Goal: Task Accomplishment & Management: Complete application form

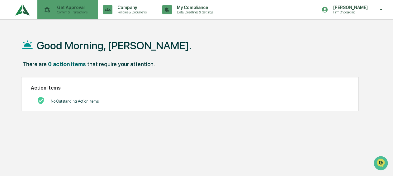
click at [55, 4] on div "Get Approval Content & Transactions" at bounding box center [67, 9] width 55 height 19
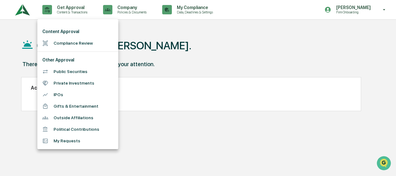
click at [18, 22] on div at bounding box center [198, 88] width 396 height 176
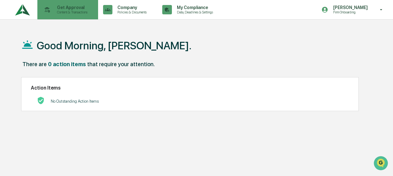
click at [53, 10] on p "Get Approval" at bounding box center [71, 7] width 39 height 5
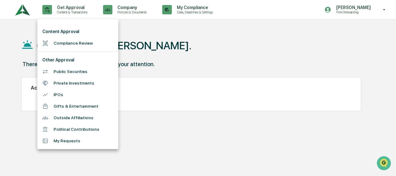
click at [63, 41] on li "Compliance Review" at bounding box center [77, 43] width 81 height 12
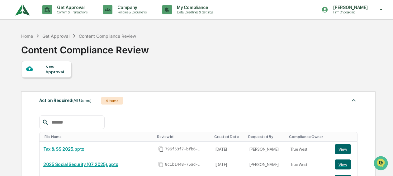
scroll to position [31, 0]
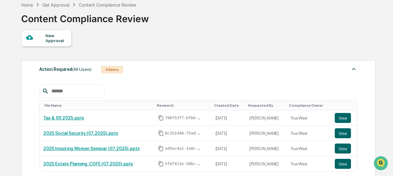
click at [55, 37] on div "New Approval" at bounding box center [55, 38] width 21 height 10
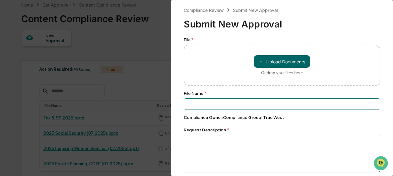
click at [227, 110] on input at bounding box center [282, 104] width 197 height 12
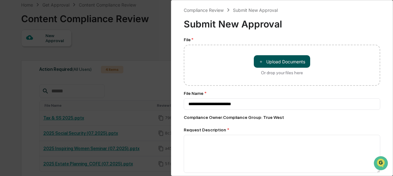
click at [266, 63] on button "＋ Upload Documents" at bounding box center [282, 61] width 56 height 12
type input "**********"
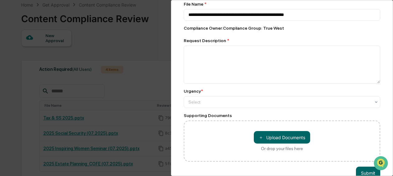
scroll to position [62, 0]
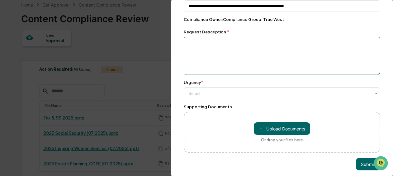
click at [234, 59] on textarea at bounding box center [282, 56] width 197 height 38
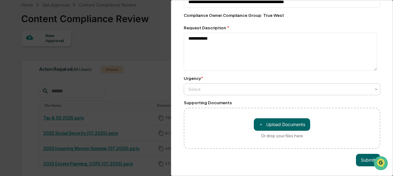
click at [212, 86] on div at bounding box center [280, 89] width 182 height 6
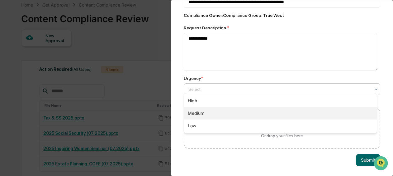
drag, startPoint x: 203, startPoint y: 115, endPoint x: 222, endPoint y: 85, distance: 35.4
click at [203, 114] on div "Medium" at bounding box center [280, 113] width 193 height 12
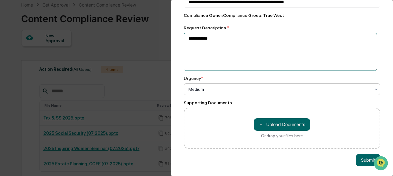
click at [240, 44] on textarea "**********" at bounding box center [281, 52] width 194 height 38
drag, startPoint x: 260, startPoint y: 35, endPoint x: 225, endPoint y: 34, distance: 35.2
click at [217, 34] on textarea "**********" at bounding box center [281, 52] width 194 height 38
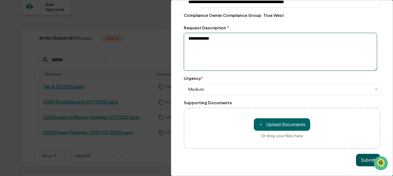
type textarea "**********"
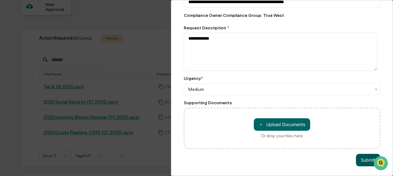
click at [362, 154] on button "Submit" at bounding box center [368, 160] width 24 height 12
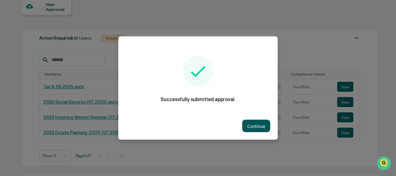
click at [257, 123] on button "Continue" at bounding box center [256, 126] width 28 height 12
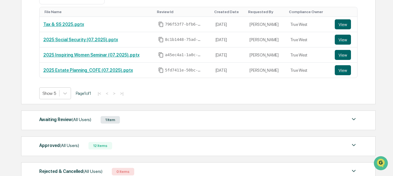
scroll to position [156, 0]
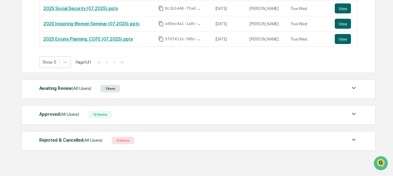
click at [356, 88] on img at bounding box center [353, 87] width 7 height 7
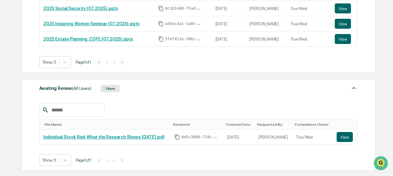
click at [356, 88] on img at bounding box center [353, 87] width 7 height 7
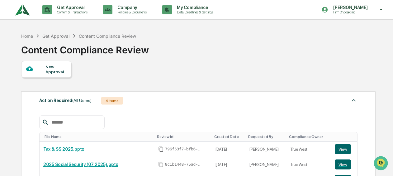
scroll to position [0, 0]
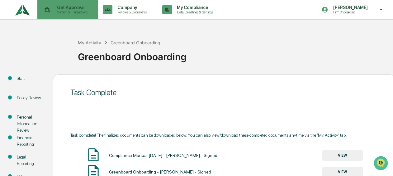
click at [64, 7] on p "Get Approval" at bounding box center [71, 7] width 39 height 5
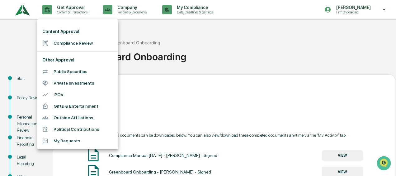
click at [82, 44] on li "Compliance Review" at bounding box center [77, 43] width 81 height 12
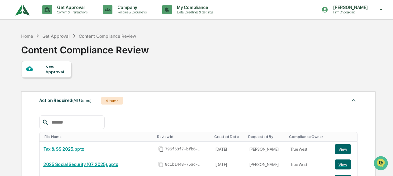
click at [58, 68] on div "New Approval" at bounding box center [55, 69] width 21 height 10
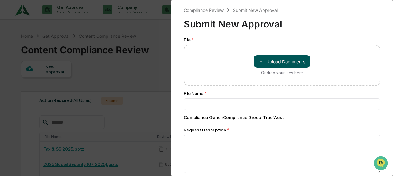
click at [266, 62] on button "＋ Upload Documents" at bounding box center [282, 61] width 56 height 12
type input "**********"
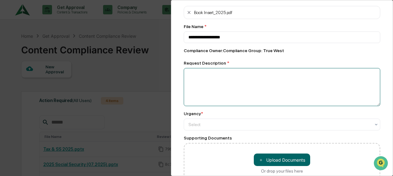
click at [233, 87] on textarea at bounding box center [282, 87] width 197 height 38
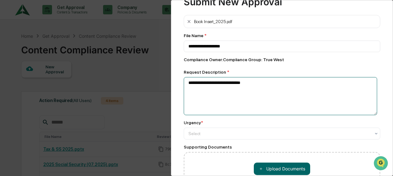
scroll to position [62, 0]
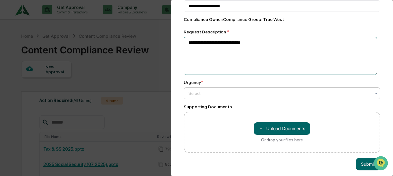
type textarea "**********"
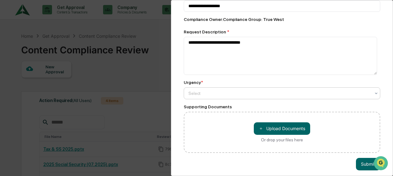
click at [204, 95] on div at bounding box center [280, 93] width 182 height 6
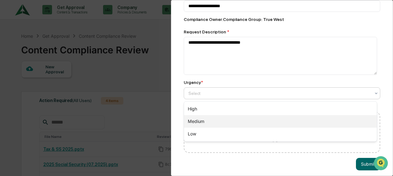
click at [210, 118] on div "Medium" at bounding box center [280, 121] width 193 height 12
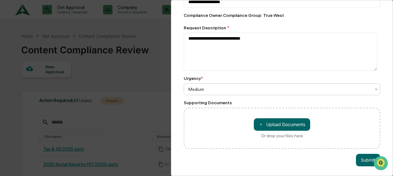
scroll to position [70, 0]
click at [359, 157] on button "Submit" at bounding box center [368, 160] width 24 height 12
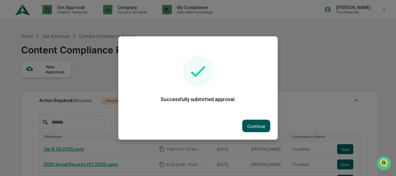
click at [249, 128] on button "Continue" at bounding box center [256, 126] width 28 height 12
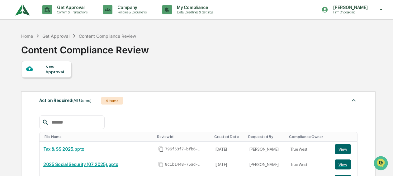
click at [60, 71] on div "New Approval" at bounding box center [55, 69] width 21 height 10
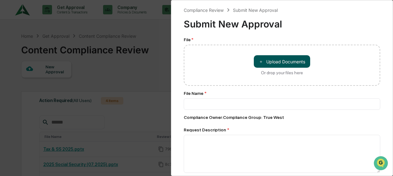
click at [268, 60] on button "＋ Upload Documents" at bounding box center [282, 61] width 56 height 12
type input "**********"
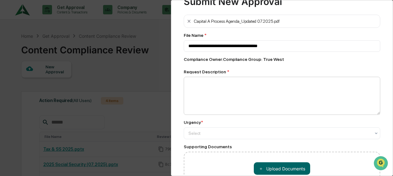
scroll to position [62, 0]
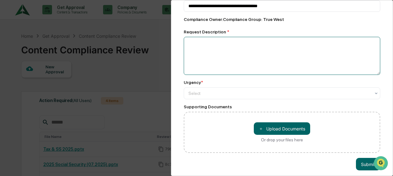
click at [233, 65] on textarea at bounding box center [282, 56] width 197 height 38
type textarea "**********"
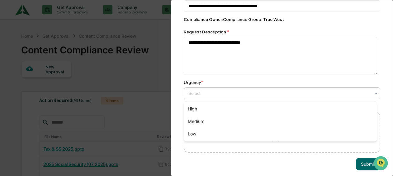
click at [235, 97] on div "Select" at bounding box center [279, 93] width 189 height 9
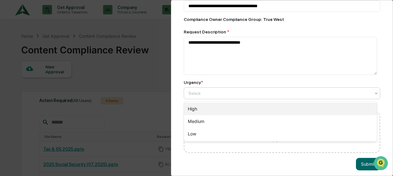
click at [226, 116] on div "Medium" at bounding box center [280, 121] width 193 height 12
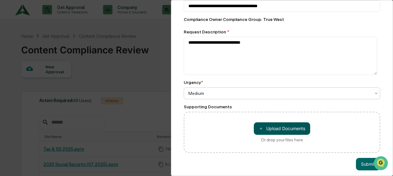
click at [272, 130] on button "＋ Upload Documents" at bounding box center [282, 128] width 56 height 12
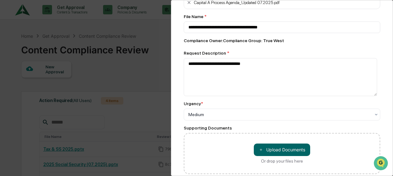
scroll to position [70, 0]
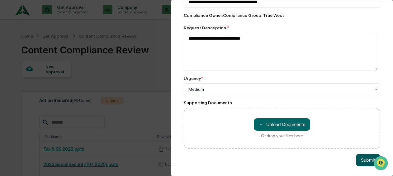
click at [363, 156] on button "Submit" at bounding box center [368, 160] width 24 height 12
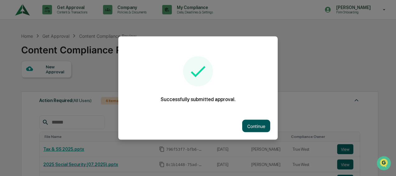
click at [263, 125] on button "Continue" at bounding box center [256, 126] width 28 height 12
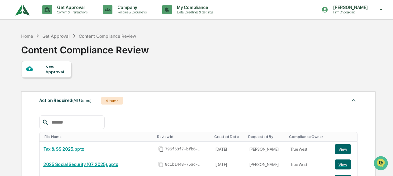
click at [70, 69] on div "New Approval" at bounding box center [46, 69] width 50 height 17
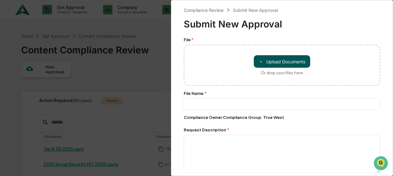
click at [281, 62] on button "＋ Upload Documents" at bounding box center [282, 61] width 56 height 12
type input "**********"
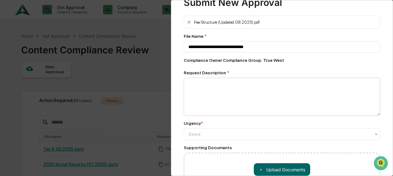
scroll to position [31, 0]
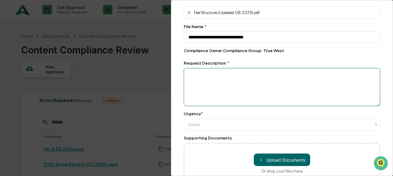
click at [232, 92] on textarea at bounding box center [282, 87] width 197 height 38
type textarea "**********"
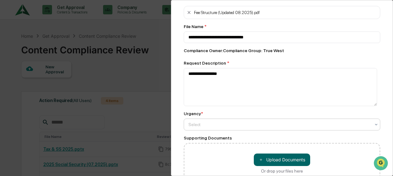
click at [219, 128] on div "Select" at bounding box center [279, 124] width 189 height 9
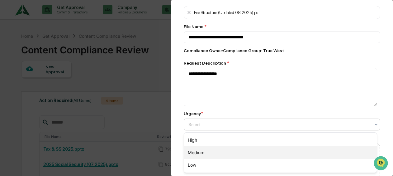
click at [211, 151] on div "Medium" at bounding box center [280, 152] width 193 height 12
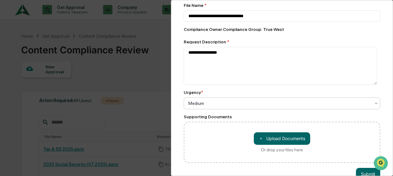
scroll to position [70, 0]
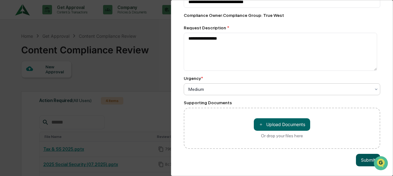
click at [360, 157] on button "Submit" at bounding box center [368, 160] width 24 height 12
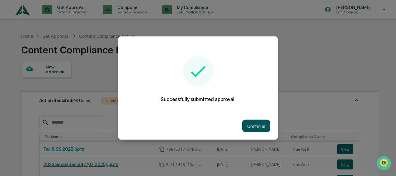
click at [262, 127] on button "Continue" at bounding box center [256, 126] width 28 height 12
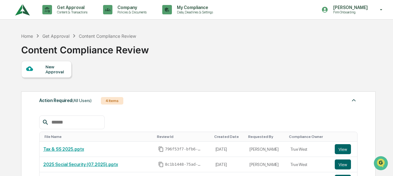
click at [60, 67] on div "New Approval" at bounding box center [55, 69] width 21 height 10
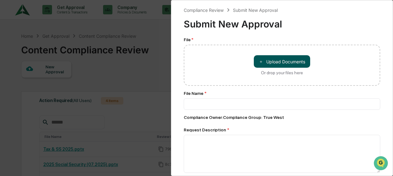
click at [271, 64] on button "＋ Upload Documents" at bounding box center [282, 61] width 56 height 12
type input "**********"
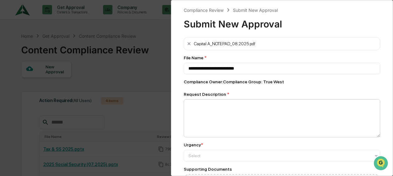
scroll to position [62, 0]
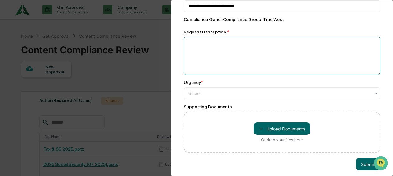
click at [199, 49] on textarea at bounding box center [282, 56] width 197 height 38
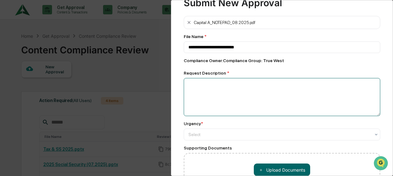
scroll to position [31, 0]
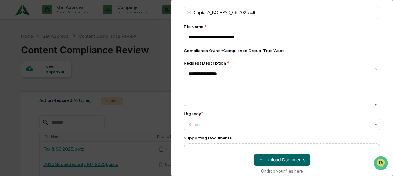
type textarea "**********"
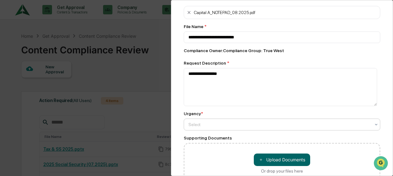
click at [227, 123] on div at bounding box center [280, 124] width 182 height 6
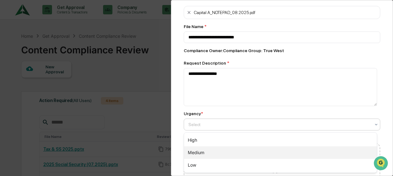
drag, startPoint x: 208, startPoint y: 148, endPoint x: 213, endPoint y: 148, distance: 5.0
click at [208, 148] on div "Medium" at bounding box center [280, 152] width 193 height 12
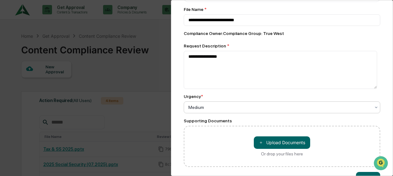
scroll to position [70, 0]
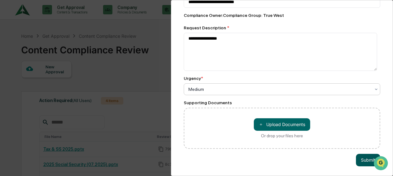
click at [365, 156] on button "Submit" at bounding box center [368, 160] width 24 height 12
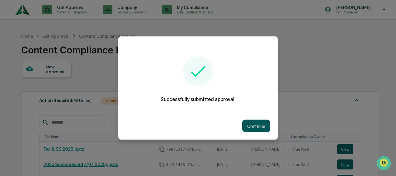
click at [247, 123] on button "Continue" at bounding box center [256, 126] width 28 height 12
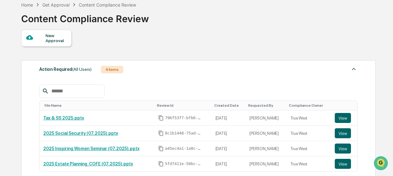
scroll to position [0, 0]
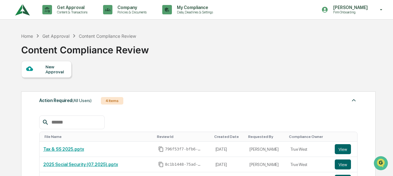
click at [57, 75] on div "New Approval" at bounding box center [46, 69] width 50 height 17
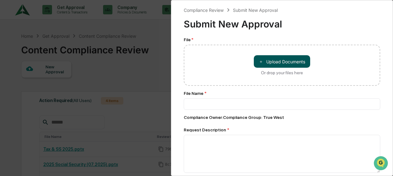
click at [275, 61] on button "＋ Upload Documents" at bounding box center [282, 61] width 56 height 12
type input "**********"
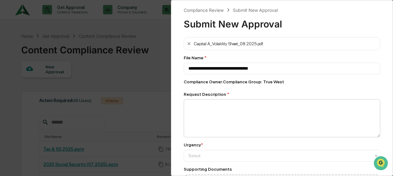
scroll to position [31, 0]
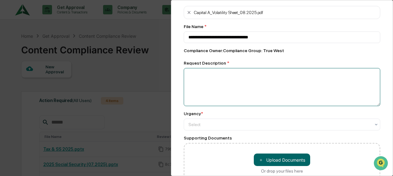
click at [230, 97] on textarea at bounding box center [282, 87] width 197 height 38
type textarea "**********"
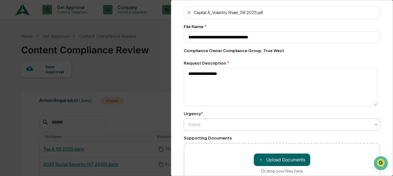
click at [208, 122] on div at bounding box center [280, 124] width 182 height 6
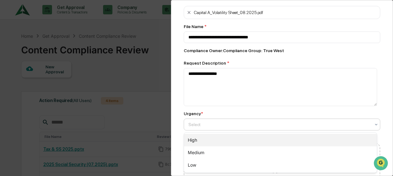
click at [201, 146] on div "High" at bounding box center [280, 140] width 193 height 12
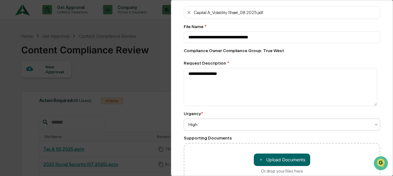
click at [219, 120] on div "High" at bounding box center [282, 124] width 197 height 12
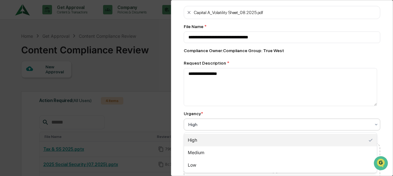
click at [215, 154] on div "Medium" at bounding box center [280, 152] width 193 height 12
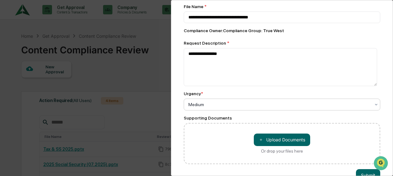
scroll to position [70, 0]
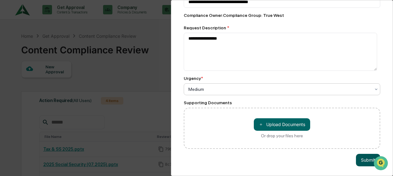
click at [369, 155] on button "Submit" at bounding box center [368, 160] width 24 height 12
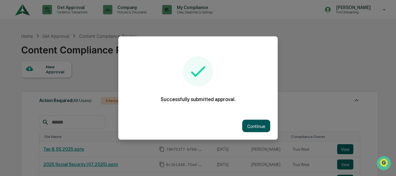
click at [262, 126] on button "Continue" at bounding box center [256, 126] width 28 height 12
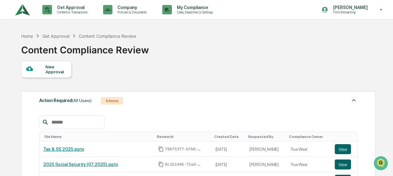
click at [61, 69] on div "New Approval" at bounding box center [55, 69] width 21 height 10
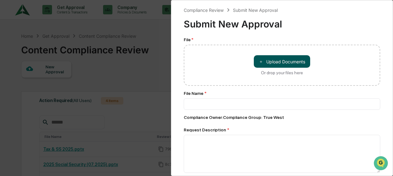
click at [266, 62] on button "＋ Upload Documents" at bounding box center [282, 61] width 56 height 12
type input "**********"
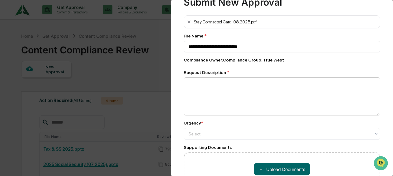
scroll to position [31, 0]
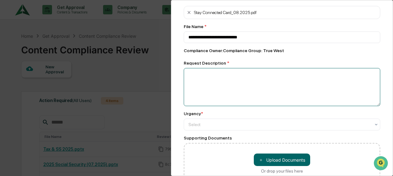
click at [236, 86] on textarea at bounding box center [282, 87] width 197 height 38
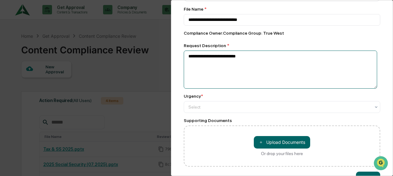
scroll to position [62, 0]
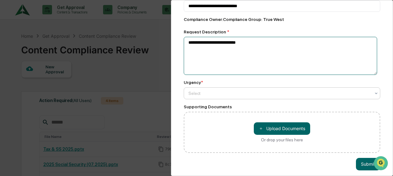
type textarea "**********"
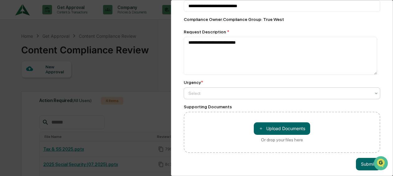
click at [197, 93] on div at bounding box center [280, 93] width 182 height 6
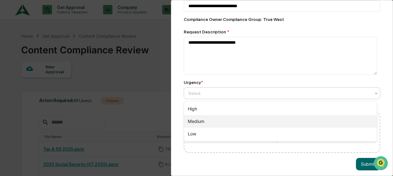
click at [203, 120] on div "Medium" at bounding box center [280, 121] width 193 height 12
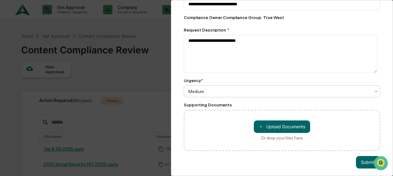
scroll to position [70, 0]
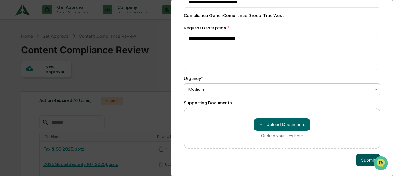
click at [367, 157] on button "Submit" at bounding box center [368, 160] width 24 height 12
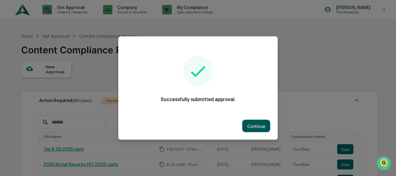
click at [256, 126] on button "Continue" at bounding box center [256, 126] width 28 height 12
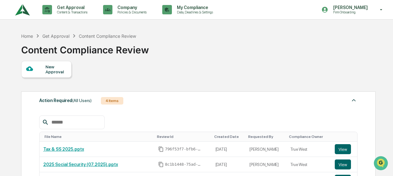
click at [61, 67] on div "New Approval" at bounding box center [55, 69] width 21 height 10
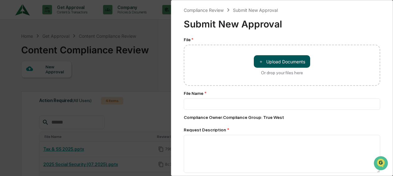
click at [267, 60] on button "＋ Upload Documents" at bounding box center [282, 61] width 56 height 12
type input "**********"
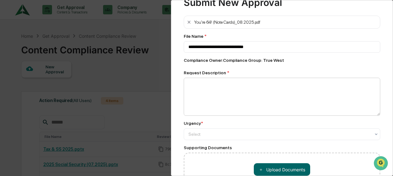
scroll to position [31, 0]
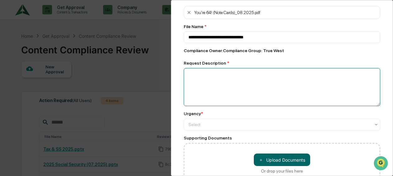
click at [232, 86] on textarea at bounding box center [282, 87] width 197 height 38
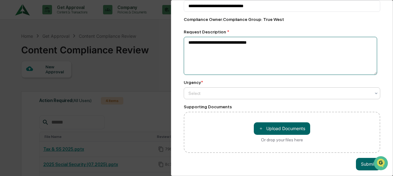
type textarea "**********"
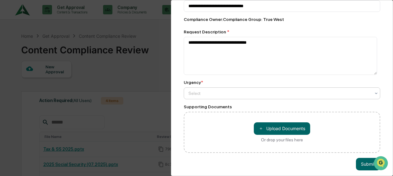
click at [228, 95] on div at bounding box center [280, 93] width 182 height 6
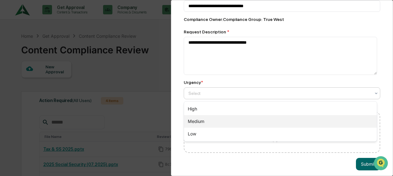
click at [219, 117] on div "Medium" at bounding box center [280, 121] width 193 height 12
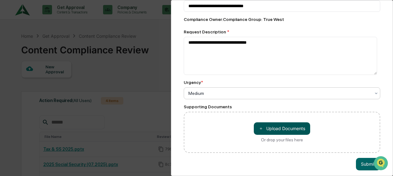
click at [273, 131] on button "＋ Upload Documents" at bounding box center [282, 128] width 56 height 12
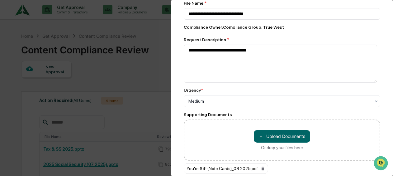
scroll to position [83, 0]
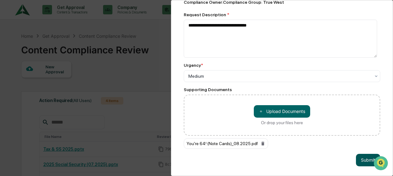
click at [361, 157] on button "Submit" at bounding box center [368, 160] width 24 height 12
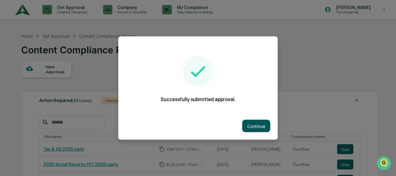
click at [261, 127] on button "Continue" at bounding box center [256, 126] width 28 height 12
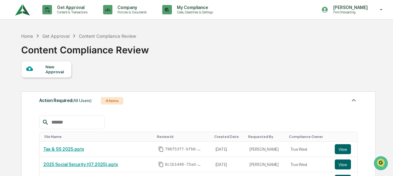
click at [62, 71] on div "New Approval" at bounding box center [55, 69] width 21 height 10
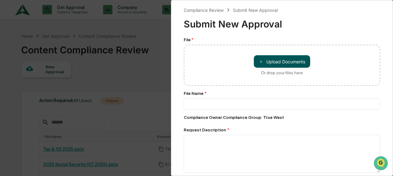
click at [278, 58] on button "＋ Upload Documents" at bounding box center [282, 61] width 56 height 12
type input "**********"
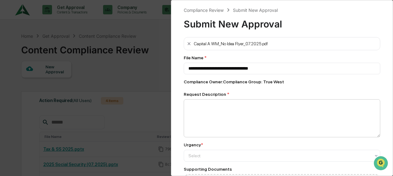
scroll to position [31, 0]
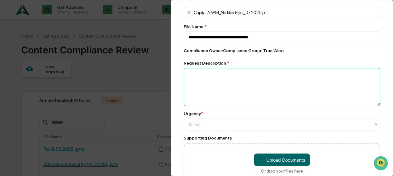
click at [244, 96] on textarea at bounding box center [282, 87] width 197 height 38
type textarea "**********"
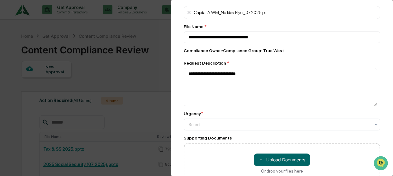
click at [222, 117] on div "Urgency * Select" at bounding box center [282, 120] width 197 height 19
click at [218, 121] on div "Select" at bounding box center [279, 124] width 189 height 9
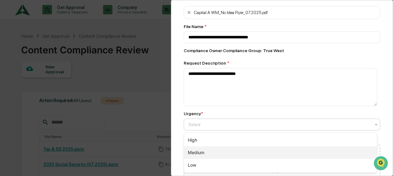
click at [211, 155] on div "Medium" at bounding box center [280, 152] width 193 height 12
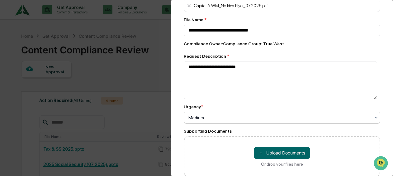
scroll to position [70, 0]
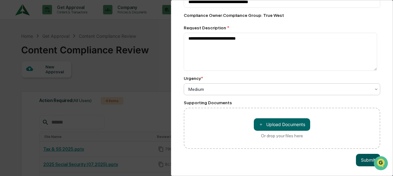
click at [364, 159] on button "Submit" at bounding box center [368, 160] width 24 height 12
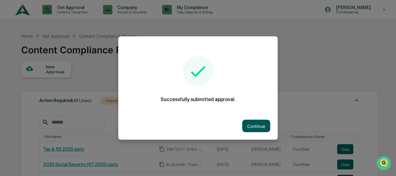
click at [259, 131] on button "Continue" at bounding box center [256, 126] width 28 height 12
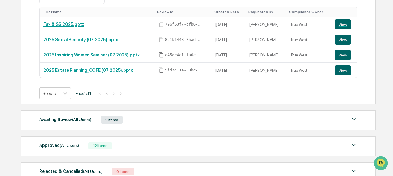
scroll to position [156, 0]
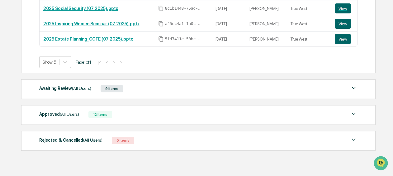
click at [356, 88] on img at bounding box center [353, 87] width 7 height 7
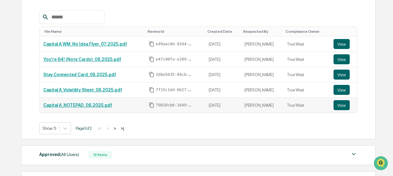
scroll to position [249, 0]
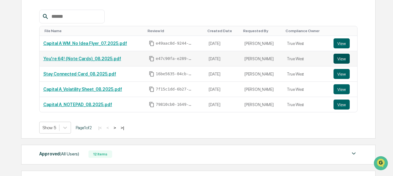
click at [343, 57] on button "View" at bounding box center [342, 59] width 16 height 10
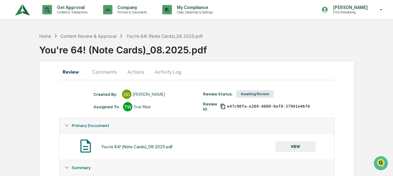
click at [141, 73] on button "Actions" at bounding box center [136, 71] width 28 height 15
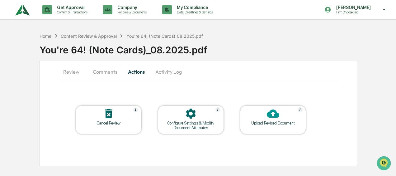
click at [123, 107] on div at bounding box center [109, 113] width 62 height 13
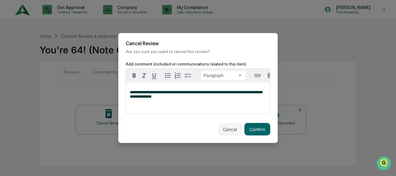
click at [134, 93] on span "**********" at bounding box center [196, 94] width 132 height 8
click at [261, 130] on button "Confirm" at bounding box center [258, 129] width 26 height 12
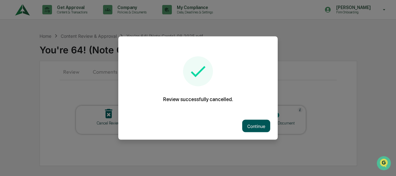
click at [258, 127] on button "Continue" at bounding box center [256, 126] width 28 height 12
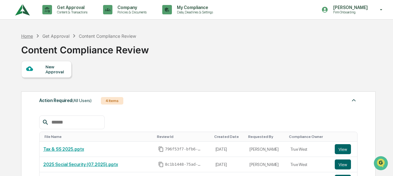
click at [29, 35] on div "Home" at bounding box center [27, 35] width 12 height 5
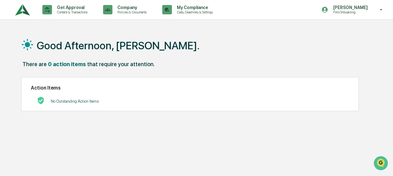
click at [28, 8] on img at bounding box center [22, 9] width 15 height 17
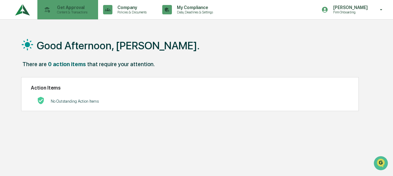
click at [64, 10] on p "Get Approval" at bounding box center [71, 7] width 39 height 5
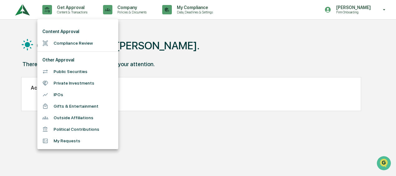
click at [75, 44] on li "Compliance Review" at bounding box center [77, 43] width 81 height 12
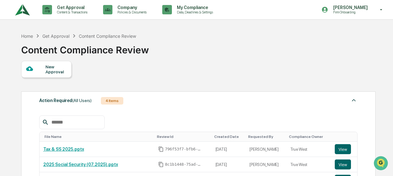
click at [45, 69] on div at bounding box center [36, 69] width 20 height 8
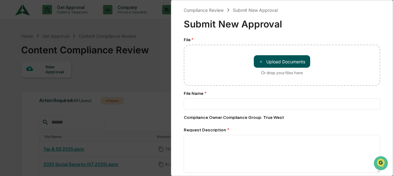
click at [271, 60] on button "＋ Upload Documents" at bounding box center [282, 61] width 56 height 12
type input "**********"
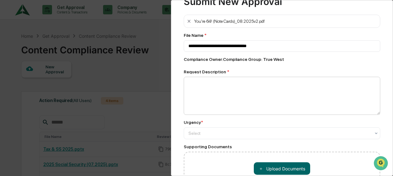
scroll to position [31, 0]
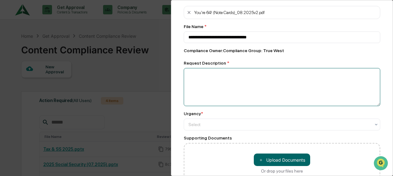
click at [242, 89] on textarea at bounding box center [282, 87] width 197 height 38
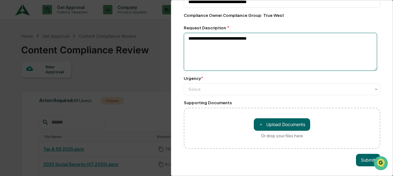
scroll to position [70, 0]
type textarea "**********"
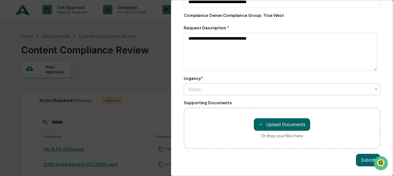
click at [212, 86] on div at bounding box center [280, 89] width 182 height 6
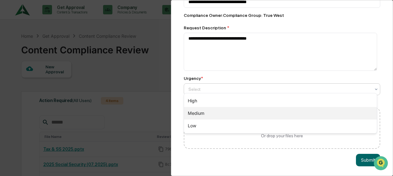
click at [211, 113] on div "Medium" at bounding box center [280, 113] width 193 height 12
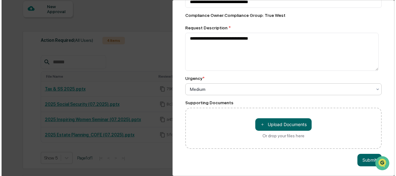
scroll to position [62, 0]
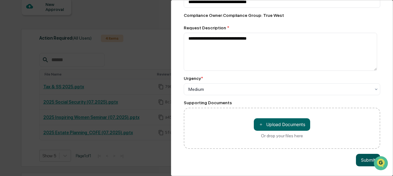
click at [366, 154] on button "Submit" at bounding box center [368, 160] width 24 height 12
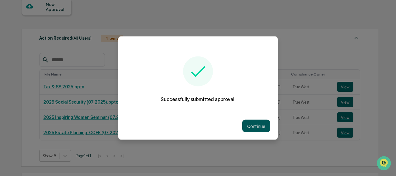
click at [258, 122] on button "Continue" at bounding box center [256, 126] width 28 height 12
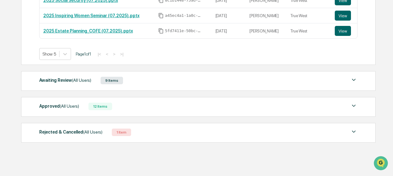
scroll to position [168, 0]
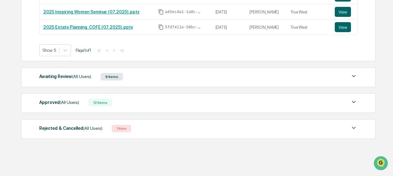
click at [168, 126] on div "Rejected & Cancelled (All Users) 1 Item" at bounding box center [198, 128] width 318 height 9
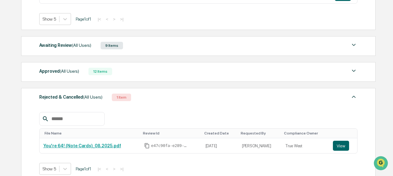
click at [164, 98] on div "Rejected & Cancelled (All Users) 1 Item" at bounding box center [198, 97] width 318 height 9
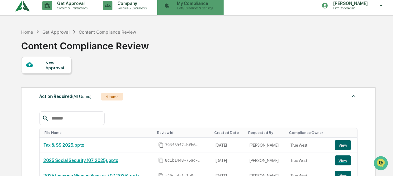
scroll to position [0, 0]
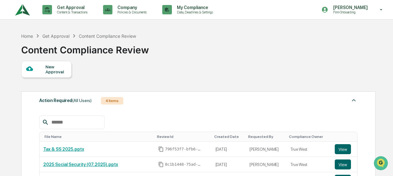
click at [54, 71] on div "New Approval" at bounding box center [55, 69] width 21 height 10
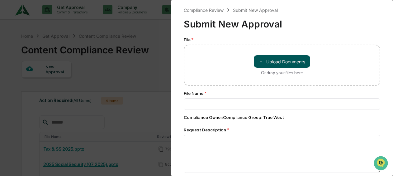
click at [274, 62] on button "＋ Upload Documents" at bounding box center [282, 61] width 56 height 12
type input "**********"
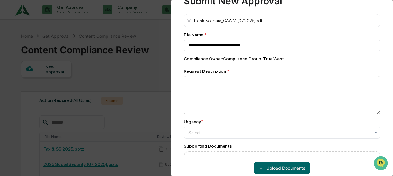
scroll to position [31, 0]
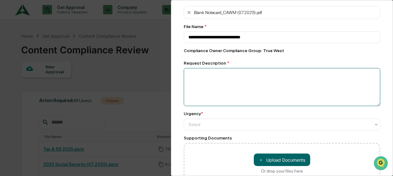
click at [236, 92] on textarea at bounding box center [282, 87] width 197 height 38
type textarea "**********"
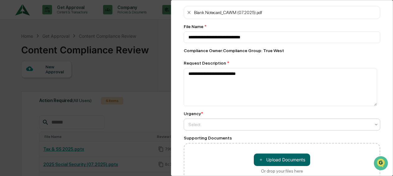
click at [226, 125] on div at bounding box center [280, 124] width 182 height 6
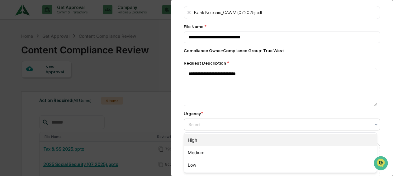
click at [219, 146] on div "Medium" at bounding box center [280, 152] width 193 height 12
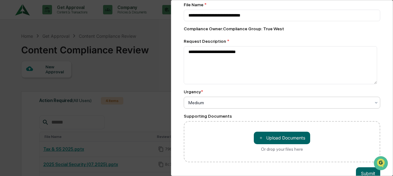
scroll to position [70, 0]
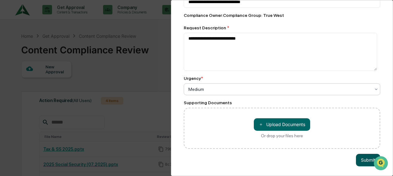
click at [367, 157] on button "Submit" at bounding box center [368, 160] width 24 height 12
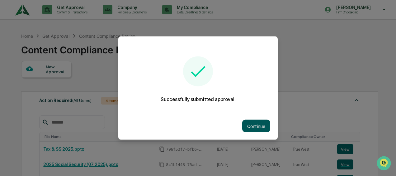
click at [254, 128] on button "Continue" at bounding box center [256, 126] width 28 height 12
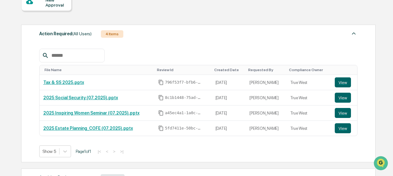
scroll to position [0, 0]
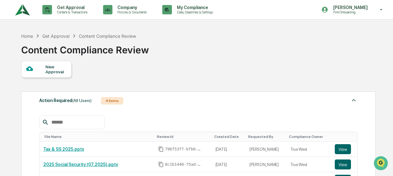
click at [55, 70] on div "New Approval" at bounding box center [55, 69] width 21 height 10
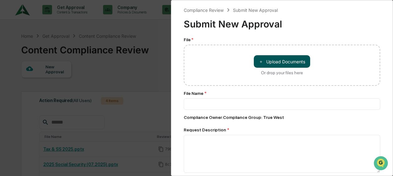
click at [274, 61] on button "＋ Upload Documents" at bounding box center [282, 61] width 56 height 12
type input "**********"
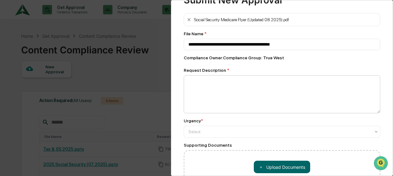
scroll to position [31, 0]
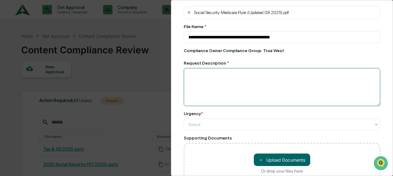
click at [222, 89] on textarea at bounding box center [282, 87] width 197 height 38
type textarea "**********"
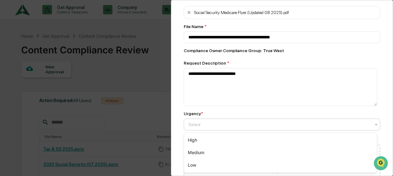
click at [232, 125] on div at bounding box center [280, 124] width 182 height 6
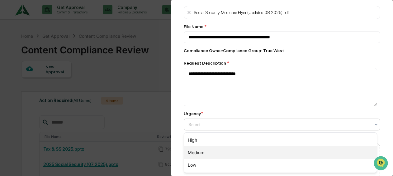
click at [227, 149] on div "Medium" at bounding box center [280, 152] width 193 height 12
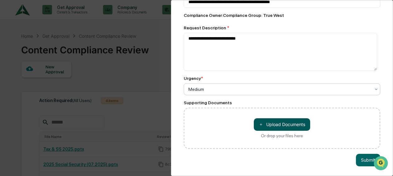
scroll to position [70, 0]
click at [367, 157] on button "Submit" at bounding box center [368, 160] width 24 height 12
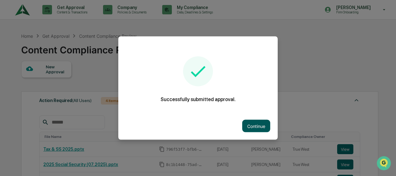
click at [259, 122] on button "Continue" at bounding box center [256, 126] width 28 height 12
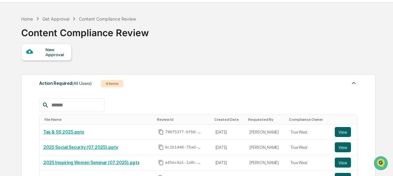
scroll to position [0, 0]
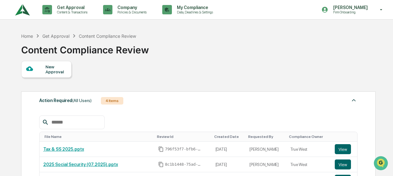
click at [56, 70] on div "New Approval" at bounding box center [55, 69] width 21 height 10
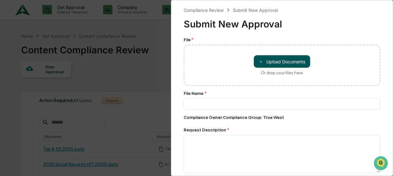
click at [269, 60] on button "＋ Upload Documents" at bounding box center [282, 61] width 56 height 12
type input "**********"
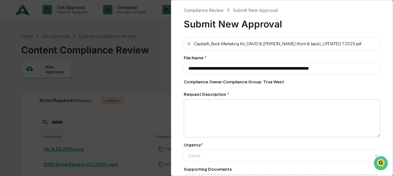
scroll to position [31, 0]
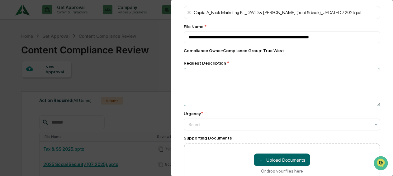
click at [225, 84] on textarea at bounding box center [282, 87] width 197 height 38
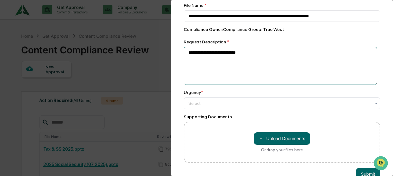
scroll to position [62, 0]
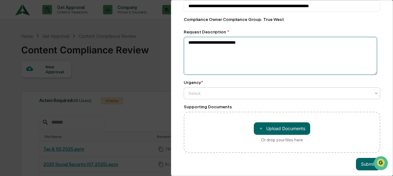
type textarea "**********"
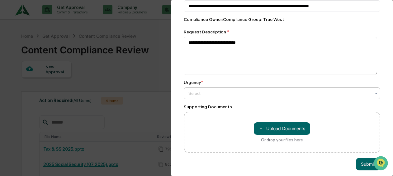
click at [228, 95] on div at bounding box center [280, 93] width 182 height 6
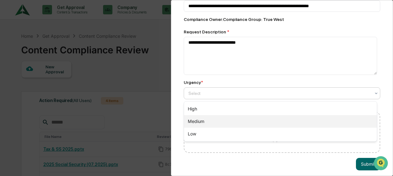
click at [217, 119] on div "Medium" at bounding box center [280, 121] width 193 height 12
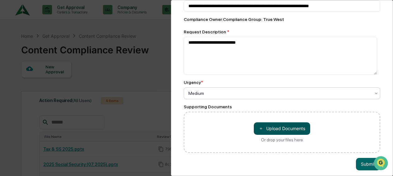
click at [284, 128] on button "＋ Upload Documents" at bounding box center [282, 128] width 56 height 12
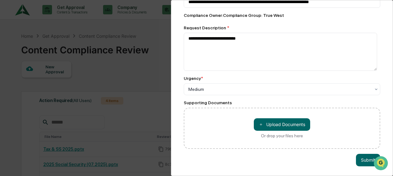
scroll to position [70, 0]
click at [358, 155] on button "Submit" at bounding box center [368, 160] width 24 height 12
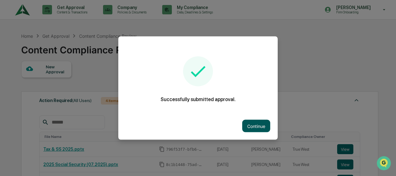
click at [252, 128] on button "Continue" at bounding box center [256, 126] width 28 height 12
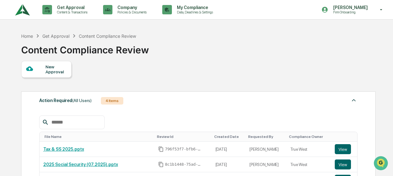
click at [54, 65] on div "New Approval" at bounding box center [55, 69] width 21 height 10
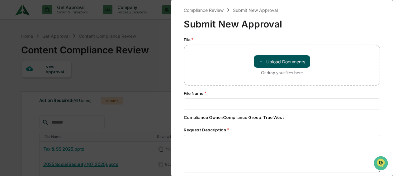
click at [259, 60] on span "＋" at bounding box center [261, 62] width 4 height 6
type input "**********"
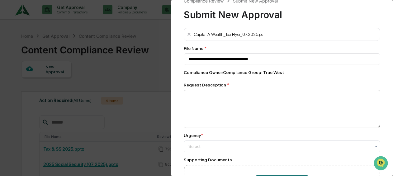
scroll to position [31, 0]
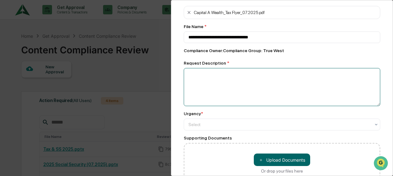
click at [256, 86] on textarea at bounding box center [282, 87] width 197 height 38
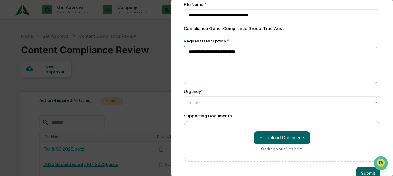
scroll to position [62, 0]
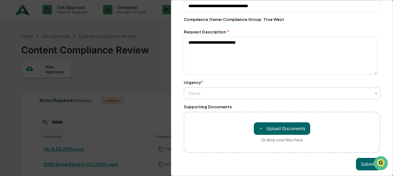
click at [209, 94] on div at bounding box center [280, 93] width 182 height 6
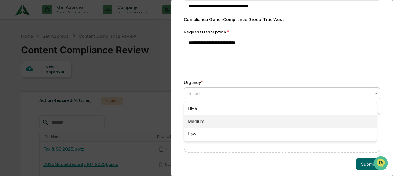
click at [213, 120] on div "Medium" at bounding box center [280, 121] width 193 height 12
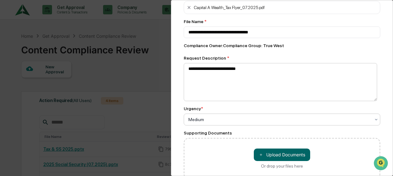
scroll to position [70, 0]
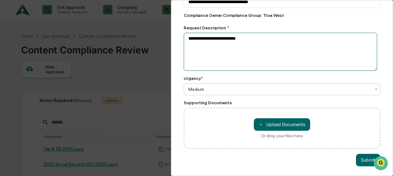
click at [269, 36] on textarea "**********" at bounding box center [281, 52] width 194 height 38
type textarea "*"
type textarea "**********"
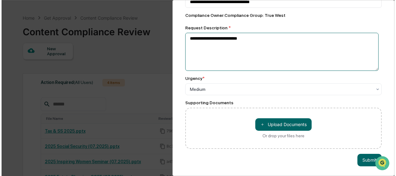
scroll to position [31, 0]
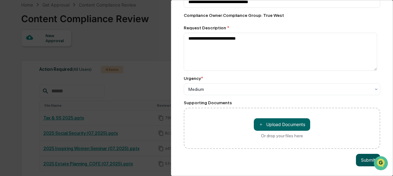
click at [358, 156] on button "Submit" at bounding box center [368, 160] width 24 height 12
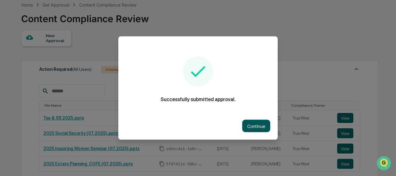
click at [255, 123] on button "Continue" at bounding box center [256, 126] width 28 height 12
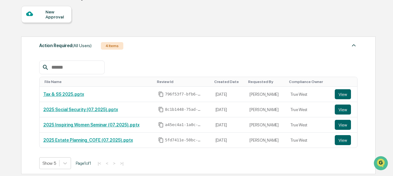
scroll to position [2, 0]
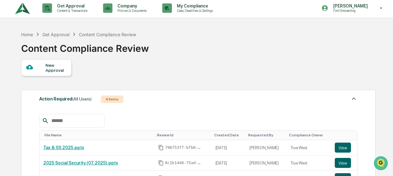
click at [46, 70] on div "New Approval" at bounding box center [55, 68] width 21 height 10
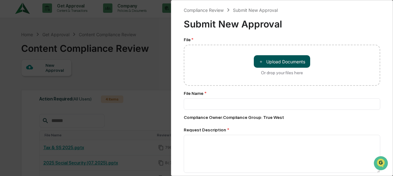
click at [269, 64] on button "＋ Upload Documents" at bounding box center [282, 61] width 56 height 12
type input "**********"
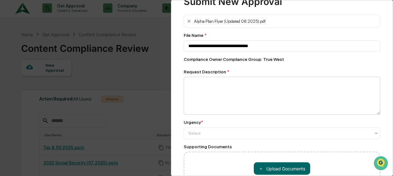
scroll to position [31, 0]
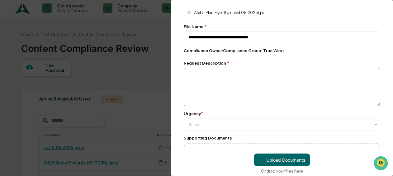
click at [231, 85] on textarea at bounding box center [282, 87] width 197 height 38
type textarea "**********"
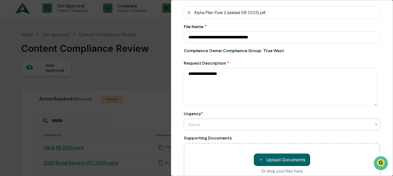
click at [201, 128] on div "Select" at bounding box center [279, 124] width 189 height 9
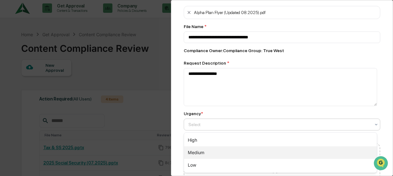
click at [201, 151] on div "Medium" at bounding box center [280, 152] width 193 height 12
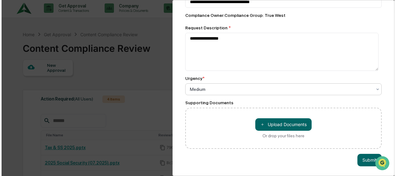
scroll to position [33, 0]
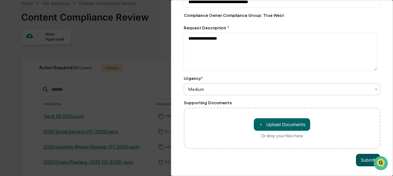
click at [363, 155] on button "Submit" at bounding box center [368, 160] width 24 height 12
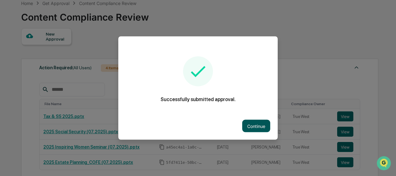
click at [249, 124] on button "Continue" at bounding box center [256, 126] width 28 height 12
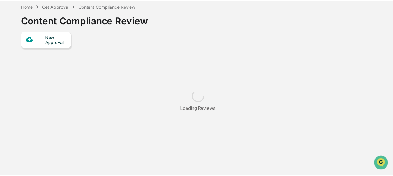
scroll to position [3, 0]
